Goal: Task Accomplishment & Management: Complete application form

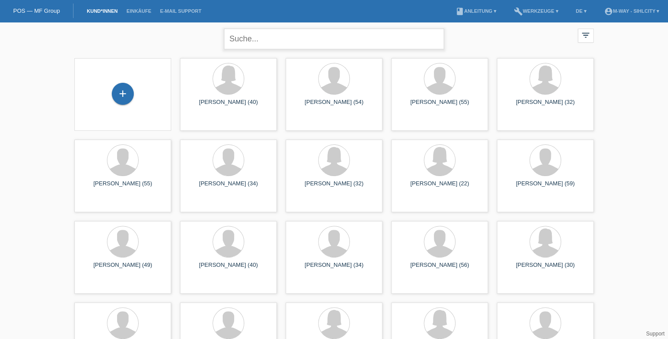
click at [303, 37] on input "text" at bounding box center [334, 39] width 220 height 21
click at [304, 38] on input "timo" at bounding box center [334, 39] width 220 height 21
type input "timo borchert"
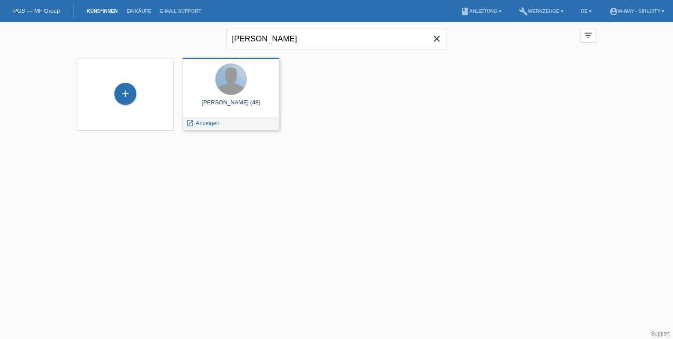
click at [232, 85] on div at bounding box center [231, 79] width 31 height 31
click at [204, 124] on span "Anzeigen" at bounding box center [208, 123] width 24 height 7
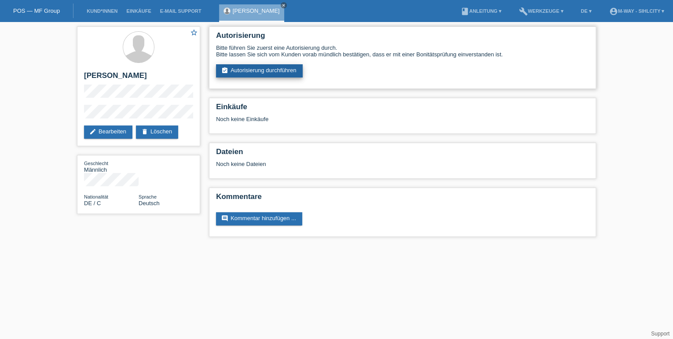
click at [266, 72] on link "assignment_turned_in Autorisierung durchführen" at bounding box center [259, 70] width 87 height 13
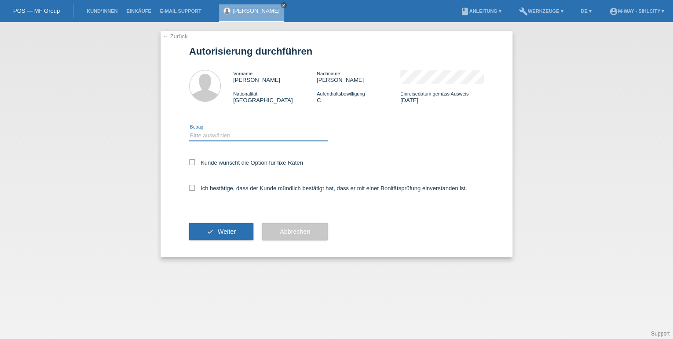
click at [209, 138] on select "Bitte auswählen CHF 1.00 - CHF 499.00 CHF 500.00 - CHF 1'999.00 CHF 2'000.00 - …" at bounding box center [258, 135] width 139 height 11
click at [210, 132] on select "Bitte auswählen CHF 1.00 - CHF 499.00 CHF 500.00 - CHF 1'999.00 CHF 2'000.00 - …" at bounding box center [258, 135] width 139 height 11
click at [220, 136] on select "Bitte auswählen CHF 1.00 - CHF 499.00 CHF 500.00 - CHF 1'999.00 CHF 2'000.00 - …" at bounding box center [258, 135] width 139 height 11
select select "3"
click at [189, 130] on select "Bitte auswählen CHF 1.00 - CHF 499.00 CHF 500.00 - CHF 1'999.00 CHF 2'000.00 - …" at bounding box center [258, 135] width 139 height 11
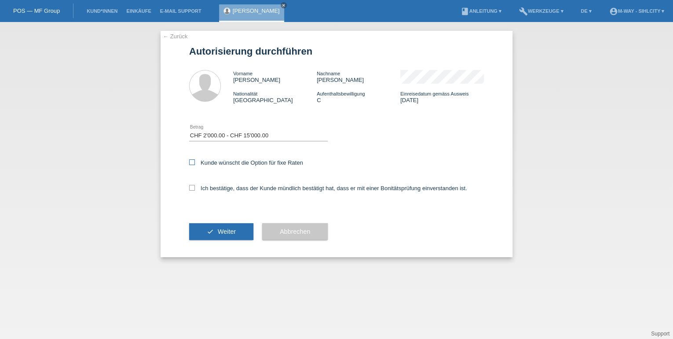
click at [192, 162] on icon at bounding box center [192, 162] width 6 height 6
click at [192, 162] on input "Kunde wünscht die Option für fixe Raten" at bounding box center [192, 162] width 6 height 6
checkbox input "true"
click at [193, 190] on icon at bounding box center [192, 188] width 6 height 6
click at [193, 190] on input "Ich bestätige, dass der Kunde mündlich bestätigt hat, dass er mit einer Bonität…" at bounding box center [192, 188] width 6 height 6
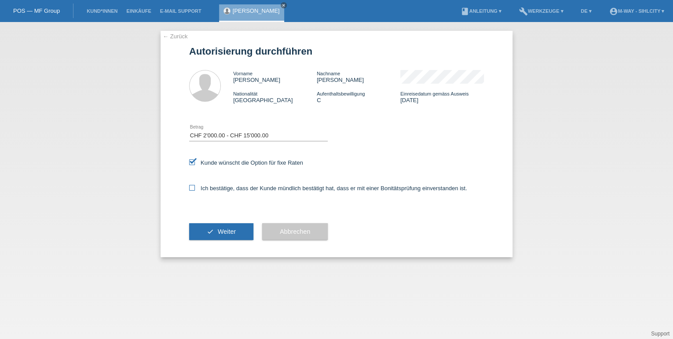
checkbox input "true"
click at [224, 234] on span "Weiter" at bounding box center [227, 231] width 18 height 7
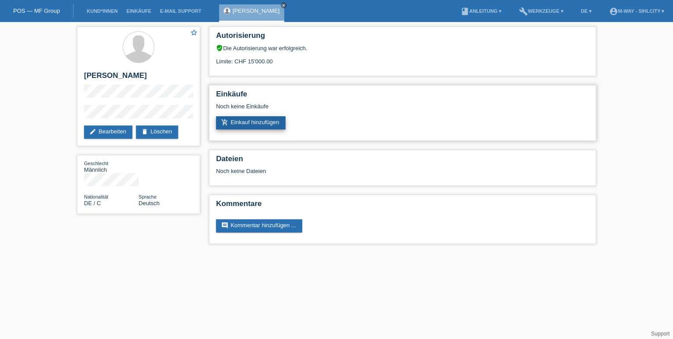
click at [262, 123] on link "add_shopping_cart Einkauf hinzufügen" at bounding box center [251, 122] width 70 height 13
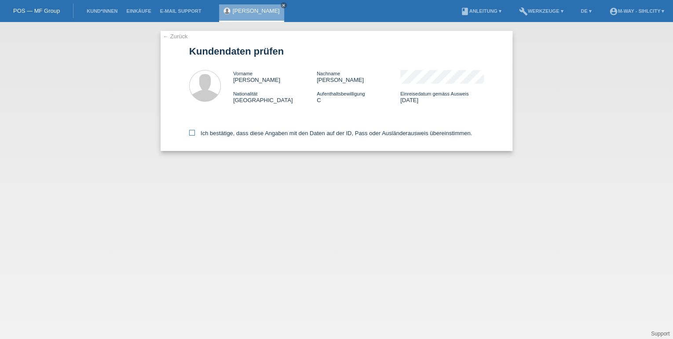
click at [195, 132] on label "Ich bestätige, dass diese Angaben mit den Daten auf der ID, Pass oder Ausländer…" at bounding box center [330, 133] width 283 height 7
click at [195, 132] on input "Ich bestätige, dass diese Angaben mit den Daten auf der ID, Pass oder Ausländer…" at bounding box center [192, 133] width 6 height 6
checkbox input "true"
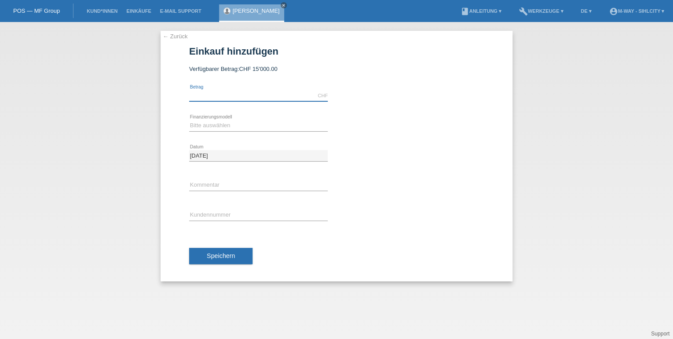
click at [212, 97] on input "text" at bounding box center [258, 95] width 139 height 11
type input "5994.05"
click at [211, 124] on select "Bitte auswählen Fixe Raten Kauf auf Rechnung mit Teilzahlungsoption" at bounding box center [258, 125] width 139 height 11
select select "77"
click at [189, 120] on select "Bitte auswählen Fixe Raten Kauf auf Rechnung mit Teilzahlungsoption" at bounding box center [258, 125] width 139 height 11
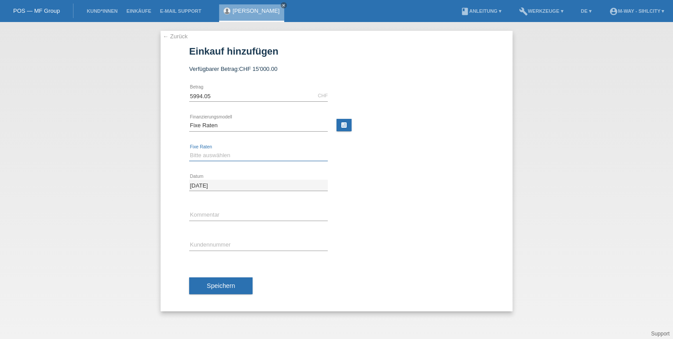
click at [204, 156] on select "Bitte auswählen 4 Raten 5 Raten 6 Raten 7 Raten 8 Raten 9 Raten 10 Raten 11 Rat…" at bounding box center [258, 155] width 139 height 11
select select "202"
click at [189, 150] on select "Bitte auswählen 4 Raten 5 Raten 6 Raten 7 Raten 8 Raten 9 Raten 10 Raten 11 Rat…" at bounding box center [258, 155] width 139 height 11
click at [216, 247] on input "text" at bounding box center [258, 244] width 139 height 11
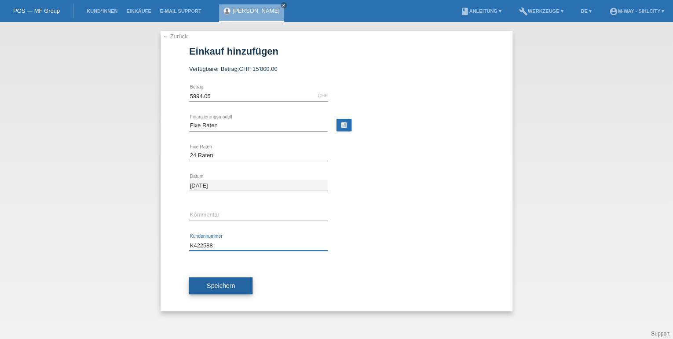
type input "K422588"
click at [220, 288] on span "Speichern" at bounding box center [221, 285] width 28 height 7
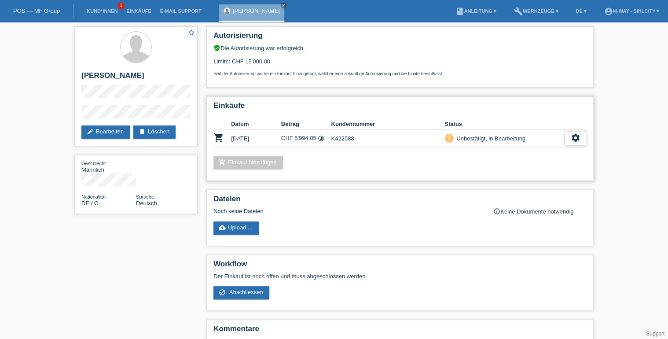
click at [574, 136] on icon "settings" at bounding box center [576, 138] width 10 height 10
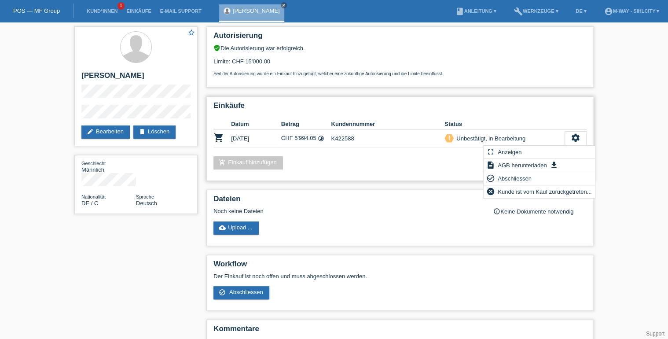
click at [399, 165] on div "add_shopping_cart Einkauf hinzufügen" at bounding box center [399, 162] width 373 height 13
